Goal: Task Accomplishment & Management: Manage account settings

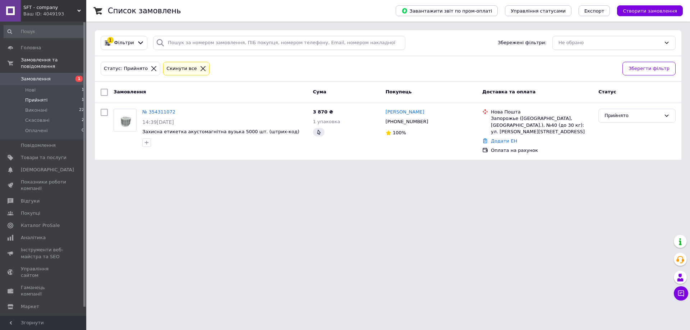
click at [47, 95] on li "Прийняті 1" at bounding box center [44, 100] width 88 height 10
click at [43, 85] on li "Нові 1" at bounding box center [44, 90] width 88 height 10
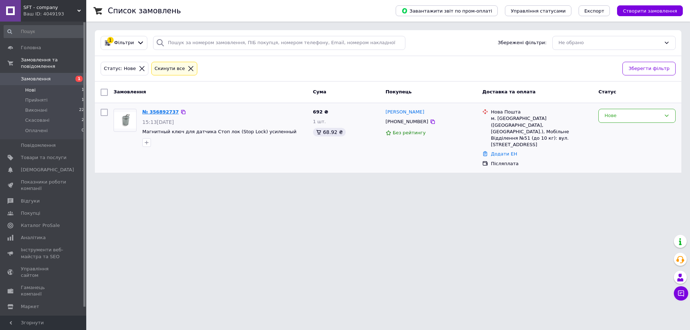
click at [163, 111] on link "№ 356892737" at bounding box center [160, 111] width 37 height 5
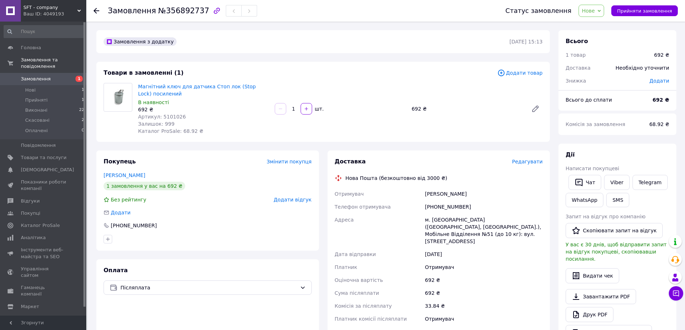
click at [595, 8] on span "Нове" at bounding box center [588, 11] width 13 height 6
click at [602, 24] on li "Прийнято" at bounding box center [595, 25] width 33 height 11
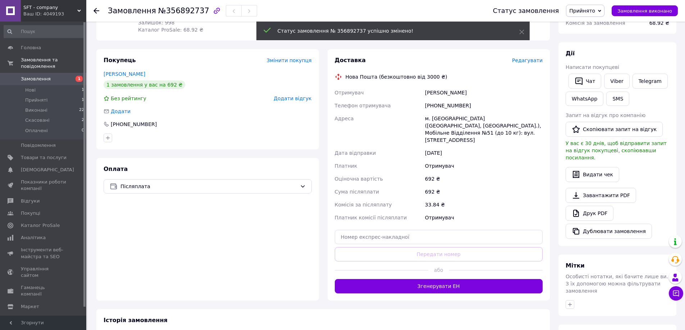
scroll to position [173, 0]
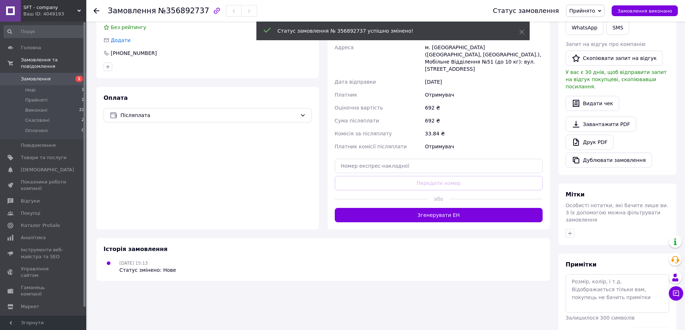
click at [448, 209] on button "Згенерувати ЕН" at bounding box center [439, 215] width 208 height 14
